Goal: Task Accomplishment & Management: Complete application form

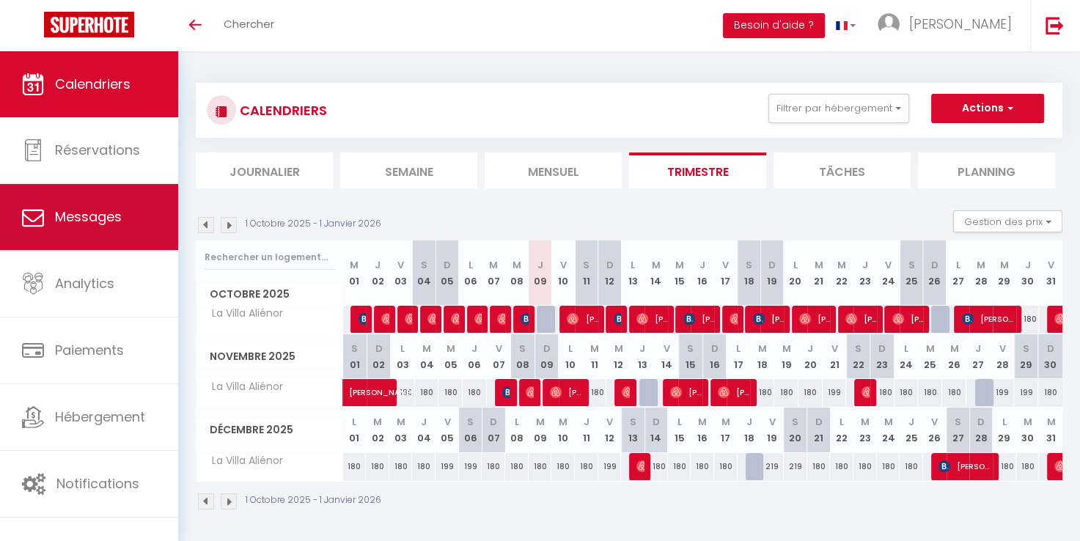
click at [86, 214] on span "Messages" at bounding box center [88, 216] width 67 height 18
select select "message"
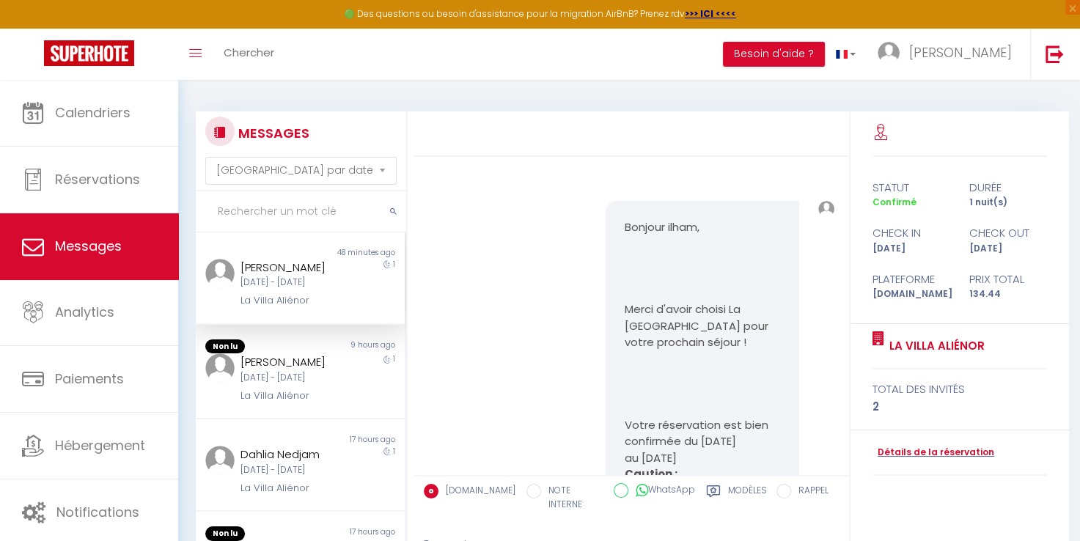
scroll to position [5675, 0]
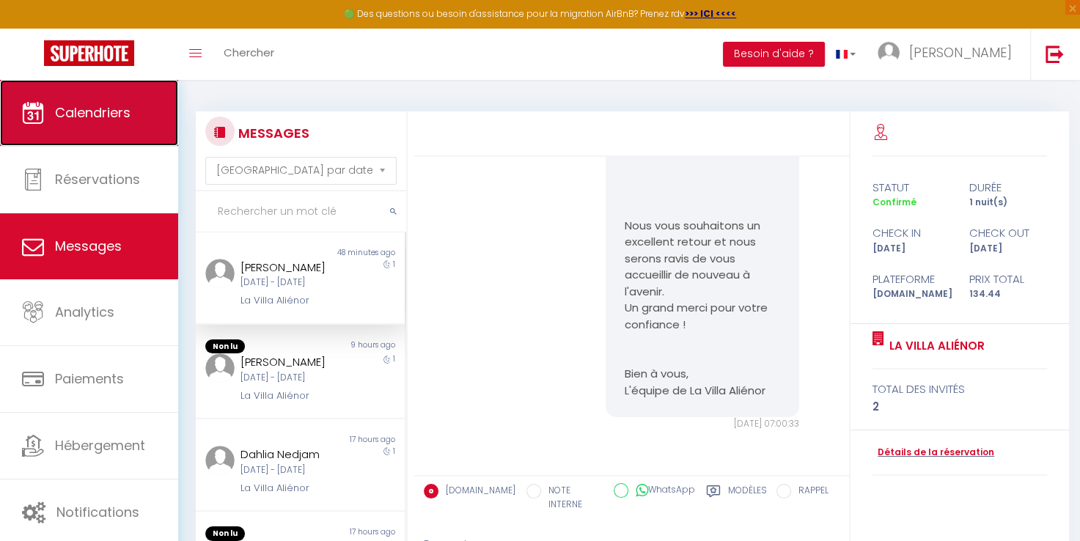
click at [84, 115] on span "Calendriers" at bounding box center [92, 112] width 75 height 18
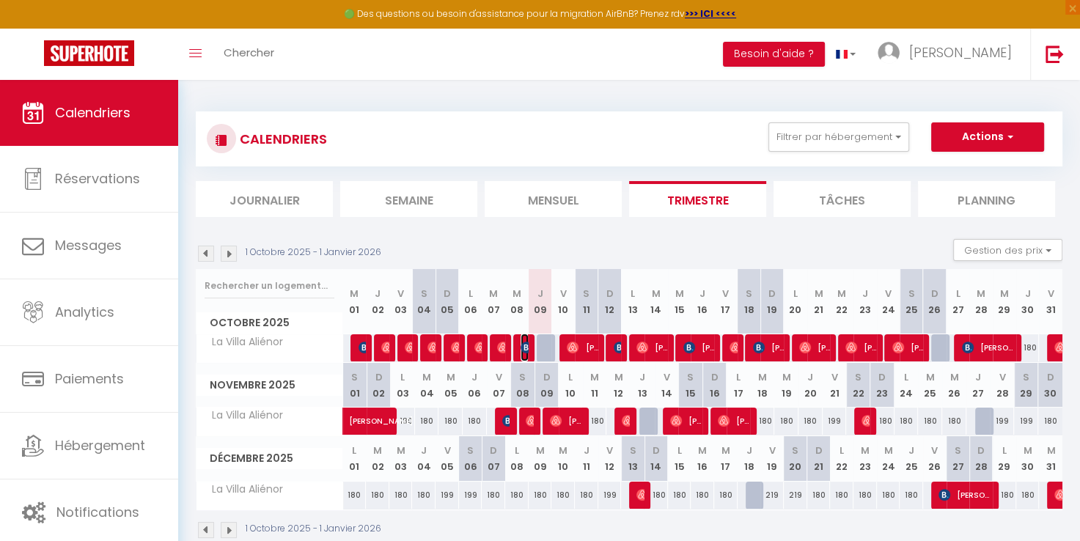
click at [520, 348] on img at bounding box center [526, 348] width 12 height 12
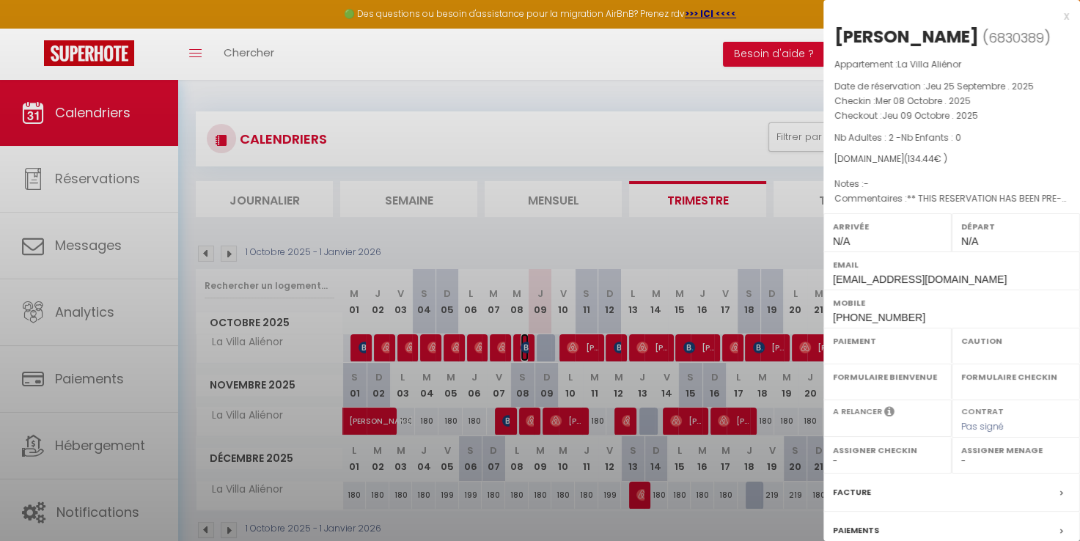
select select "OK"
select select "0"
select select "1"
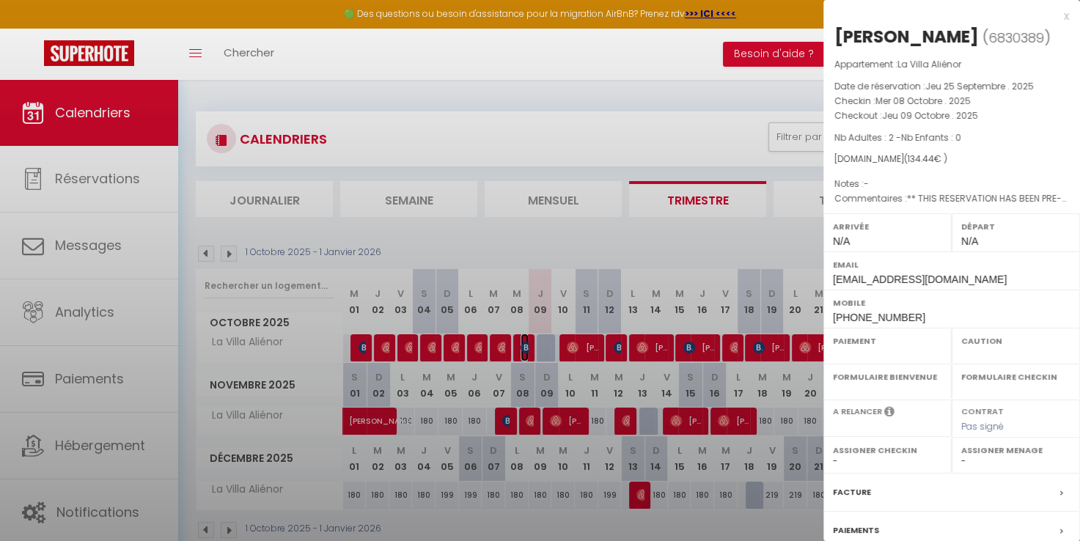
select select
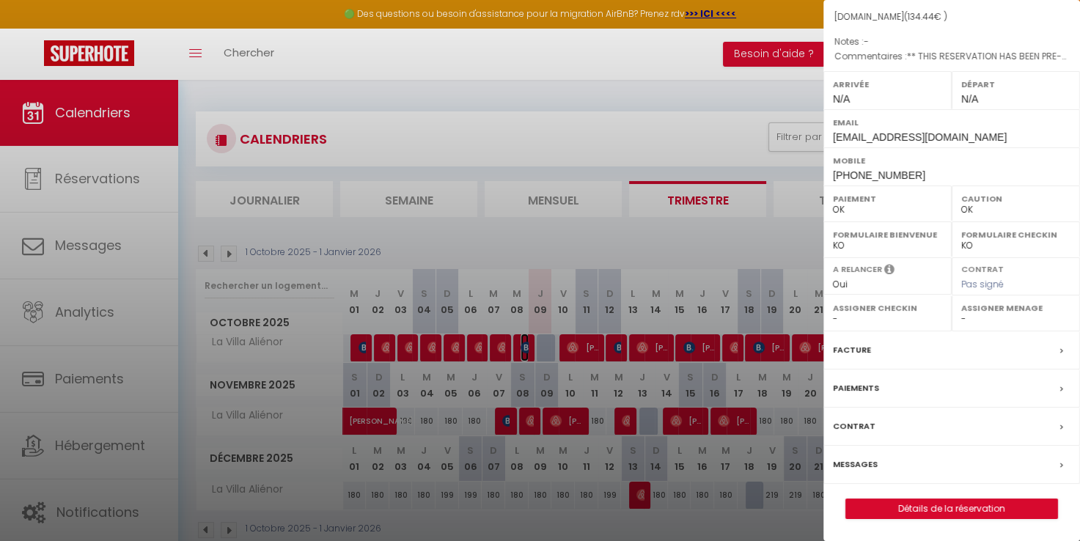
scroll to position [163, 0]
click at [951, 506] on link "Détails de la réservation" at bounding box center [951, 508] width 211 height 19
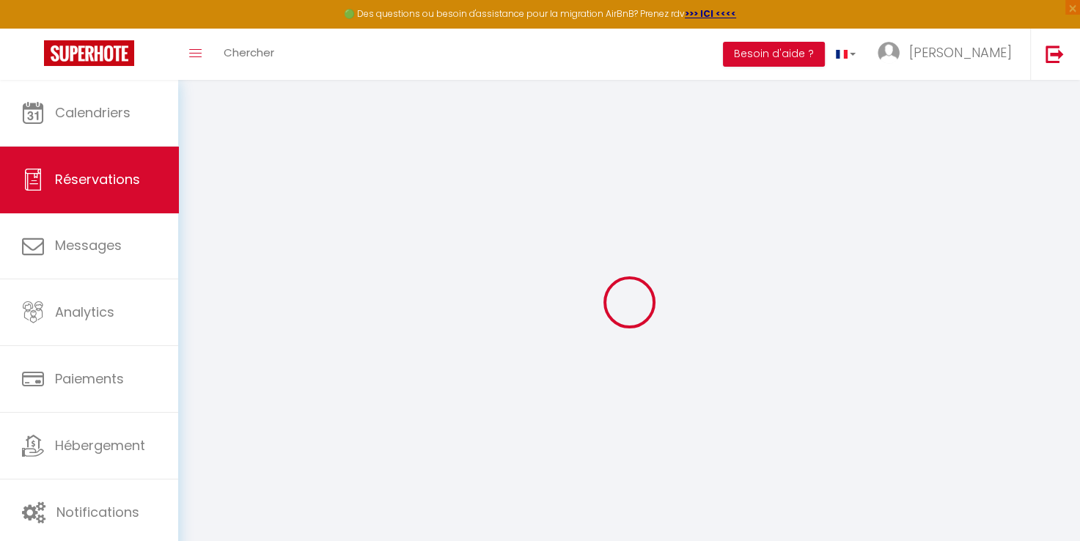
type input "ilham"
type input "benabdellah"
type input "[EMAIL_ADDRESS][DOMAIN_NAME]"
type input "[PHONE_NUMBER]"
type input "."
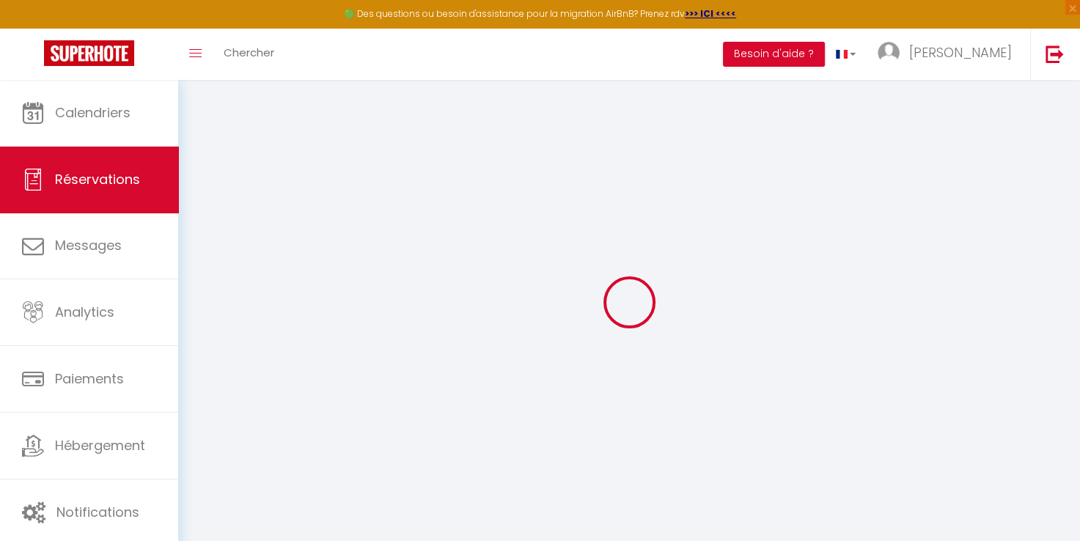
select select "FR"
type input "21.46"
type input "1.88"
select select "74715"
select select "1"
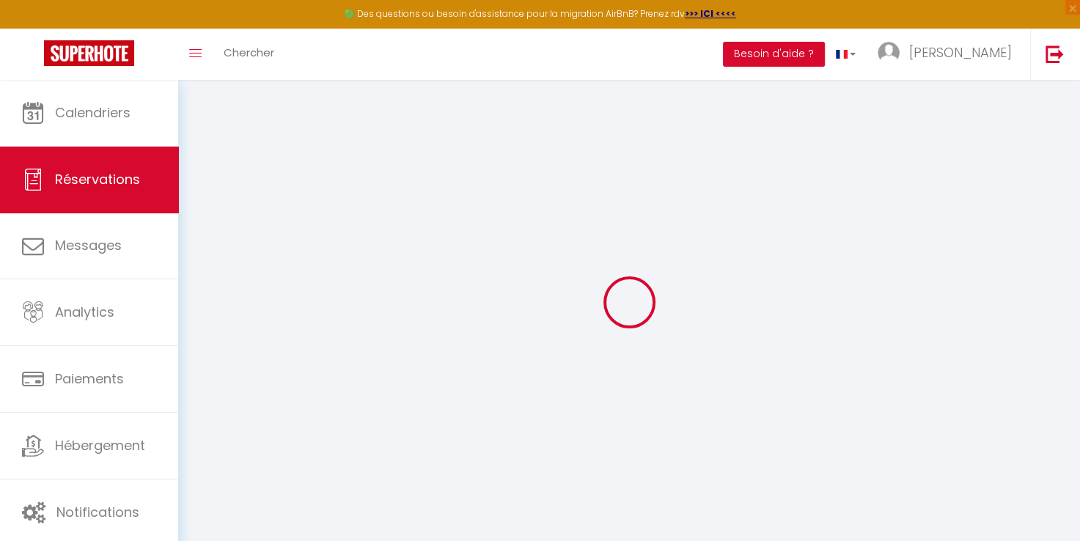
select select
type input "2"
select select "12"
select select "15"
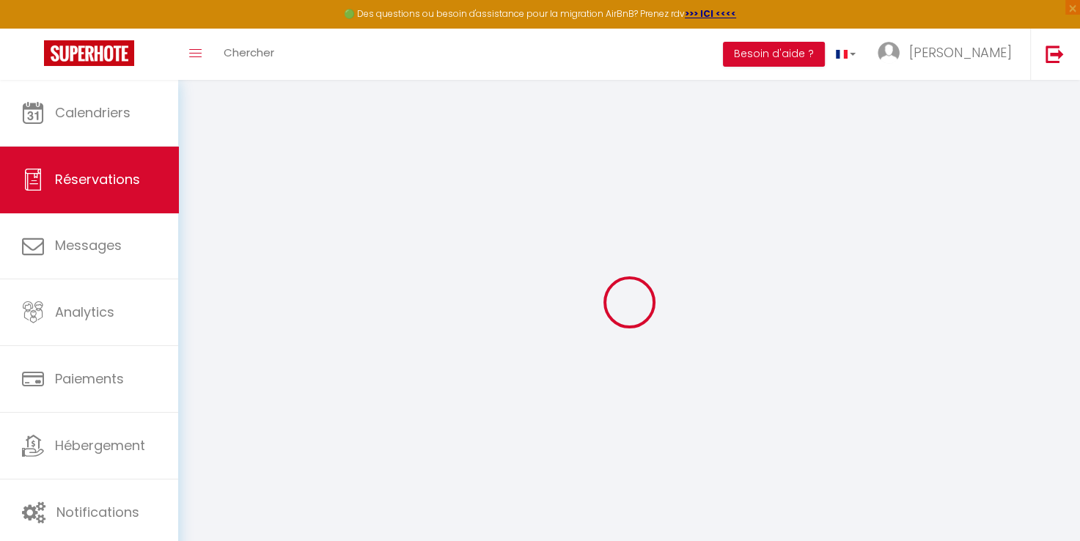
type input "126.23"
checkbox input "false"
type input "0"
select select "2"
type input "0"
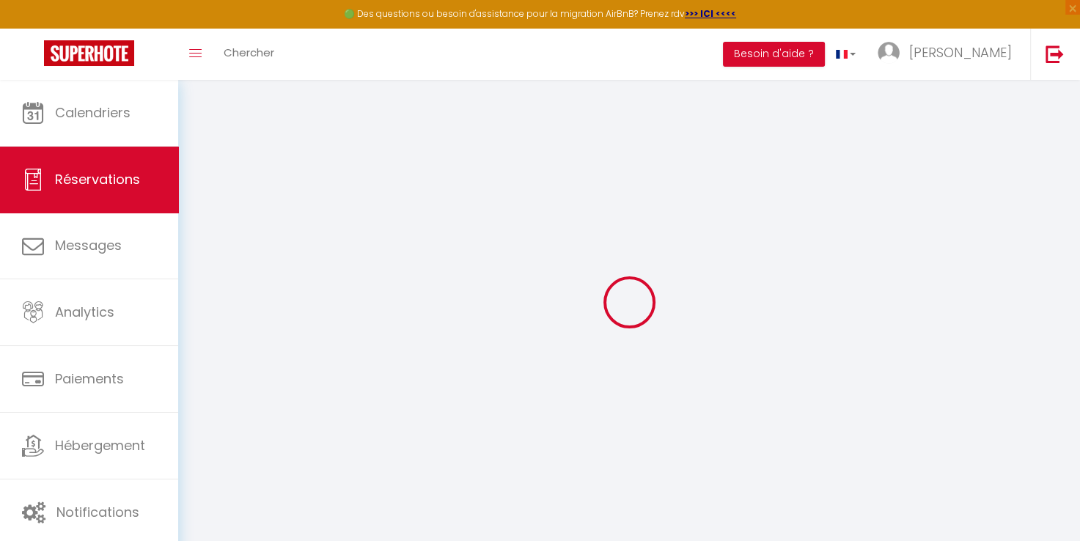
type input "0"
select select
checkbox input "false"
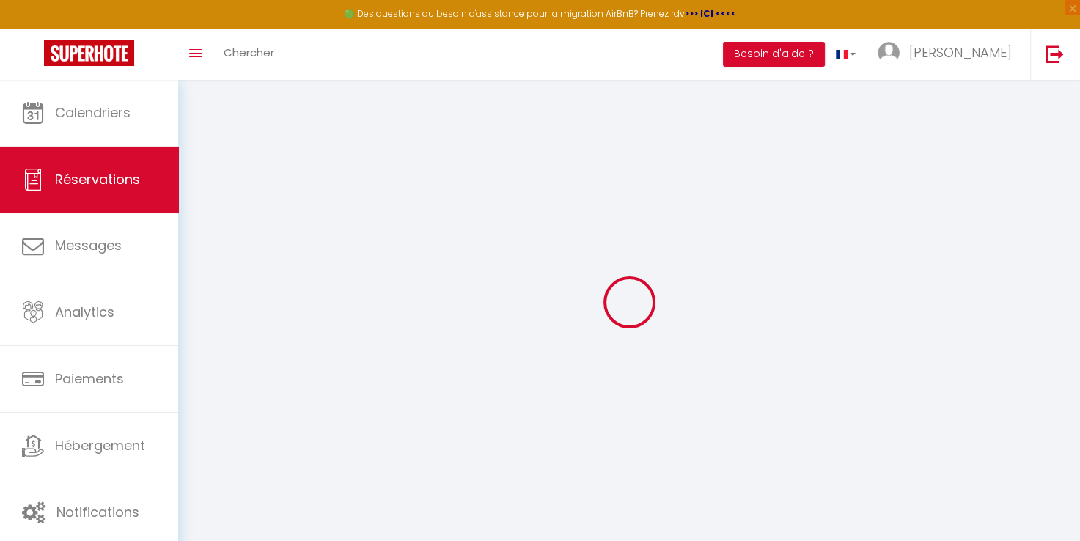
select select
checkbox input "false"
select select
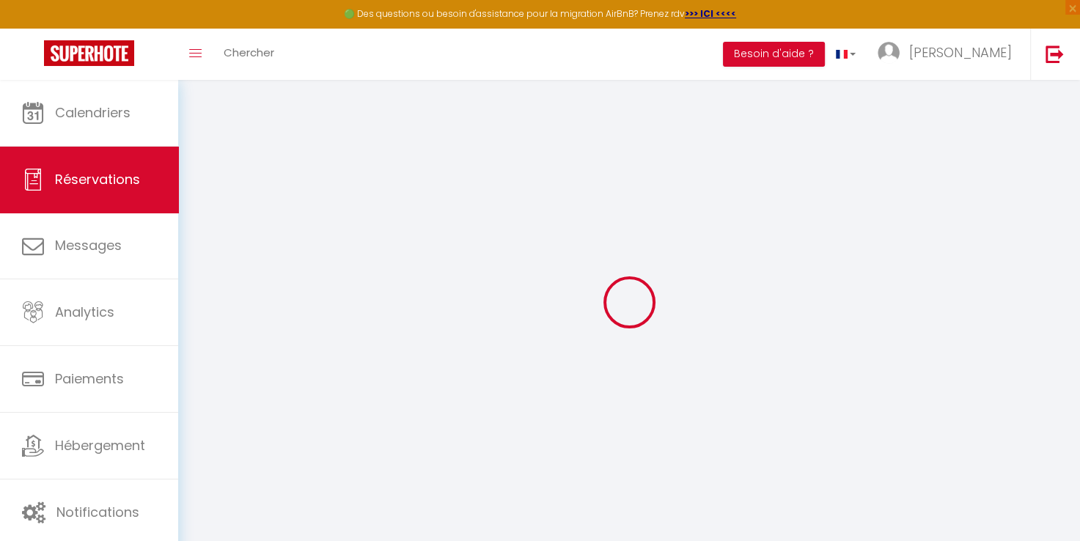
checkbox input "false"
type textarea "** THIS RESERVATION HAS BEEN PRE-PAID ** BOOKING NOTE : Payment charge is EUR 1…"
type input "8.21"
select select
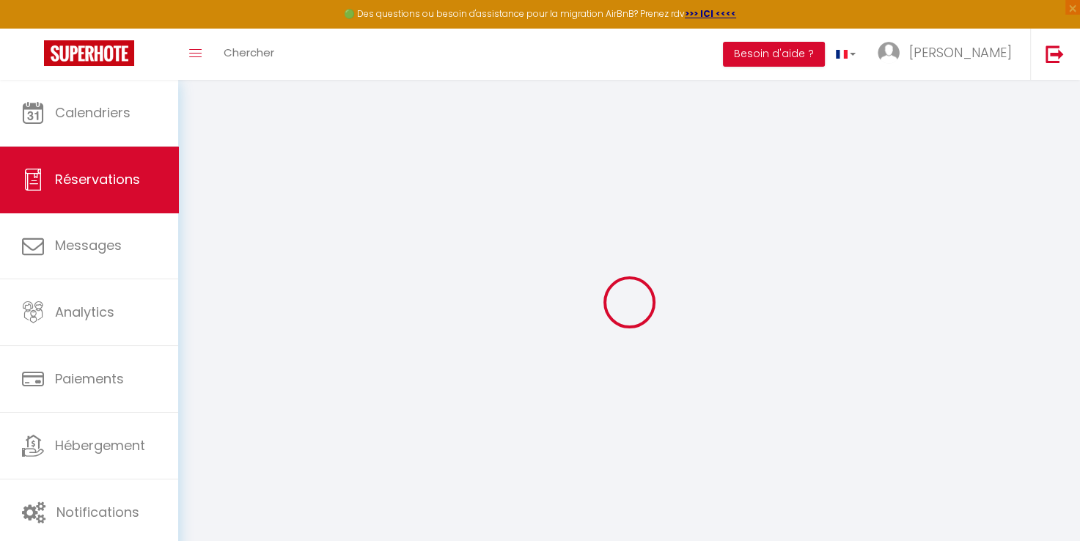
checkbox input "false"
select select
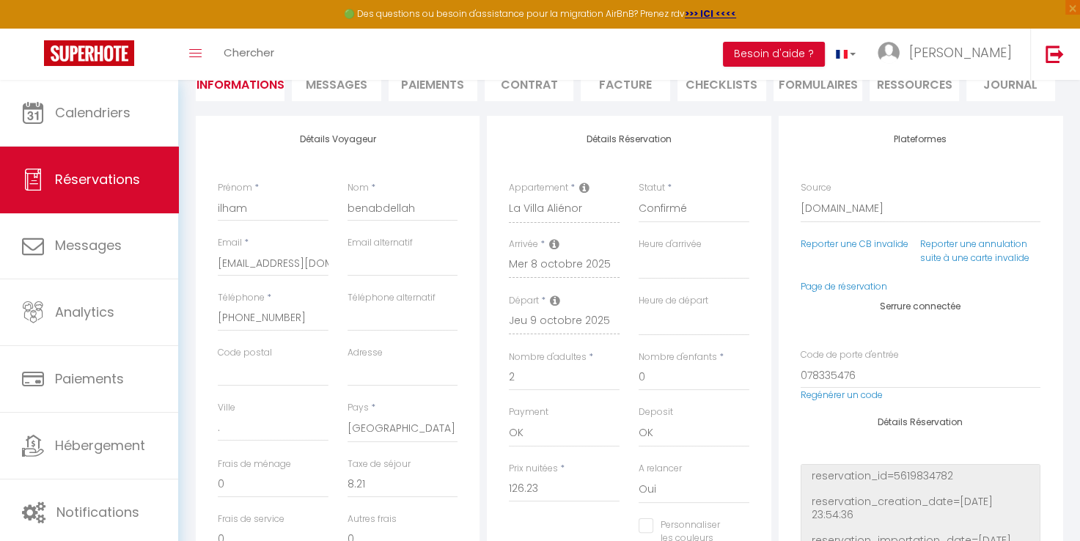
scroll to position [157, 0]
